Goal: Information Seeking & Learning: Learn about a topic

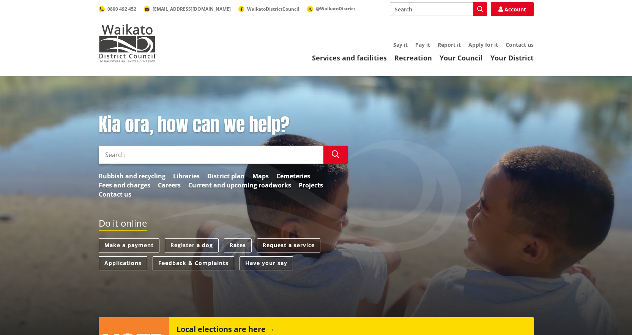
click at [191, 172] on link "Libraries" at bounding box center [186, 175] width 27 height 9
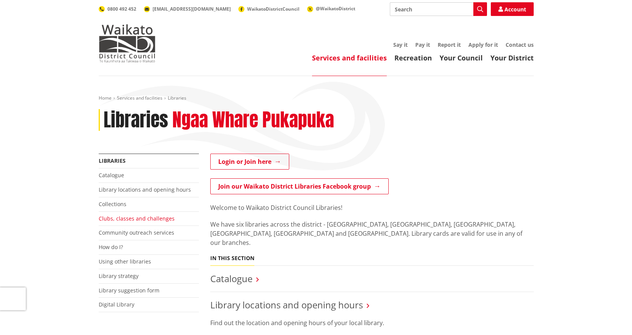
drag, startPoint x: 119, startPoint y: 218, endPoint x: 137, endPoint y: 218, distance: 18.6
click at [119, 218] on link "Clubs, classes and challenges" at bounding box center [137, 218] width 76 height 7
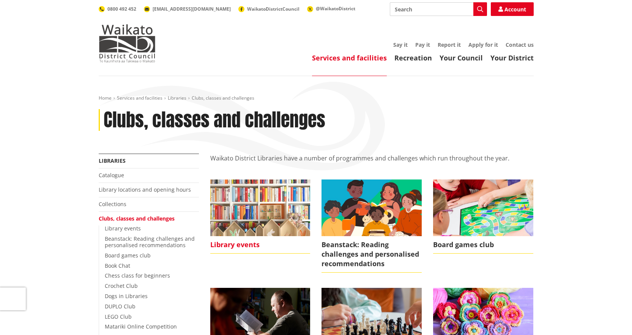
click at [257, 213] on img at bounding box center [260, 207] width 100 height 56
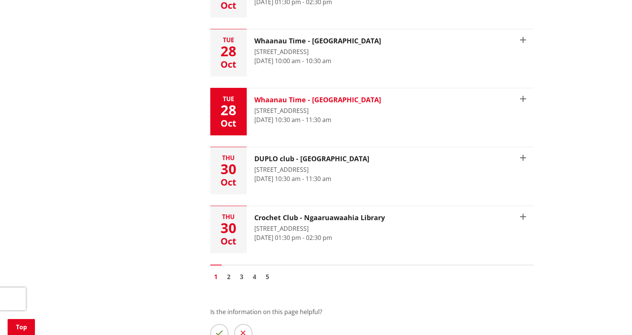
scroll to position [1139, 0]
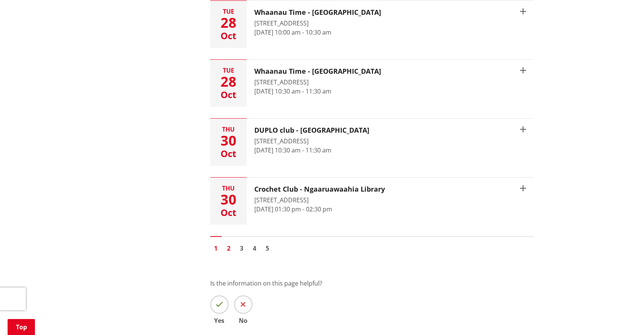
click at [230, 243] on link "2" at bounding box center [228, 247] width 11 height 11
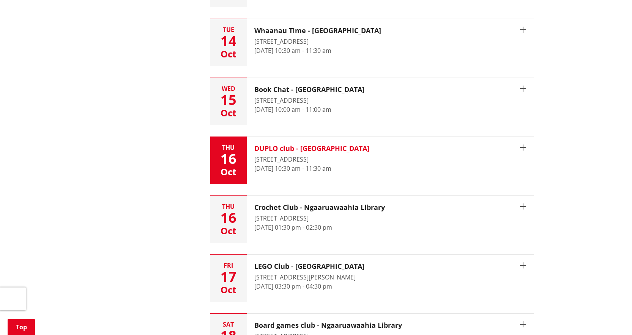
scroll to position [532, 0]
